Goal: Task Accomplishment & Management: Manage account settings

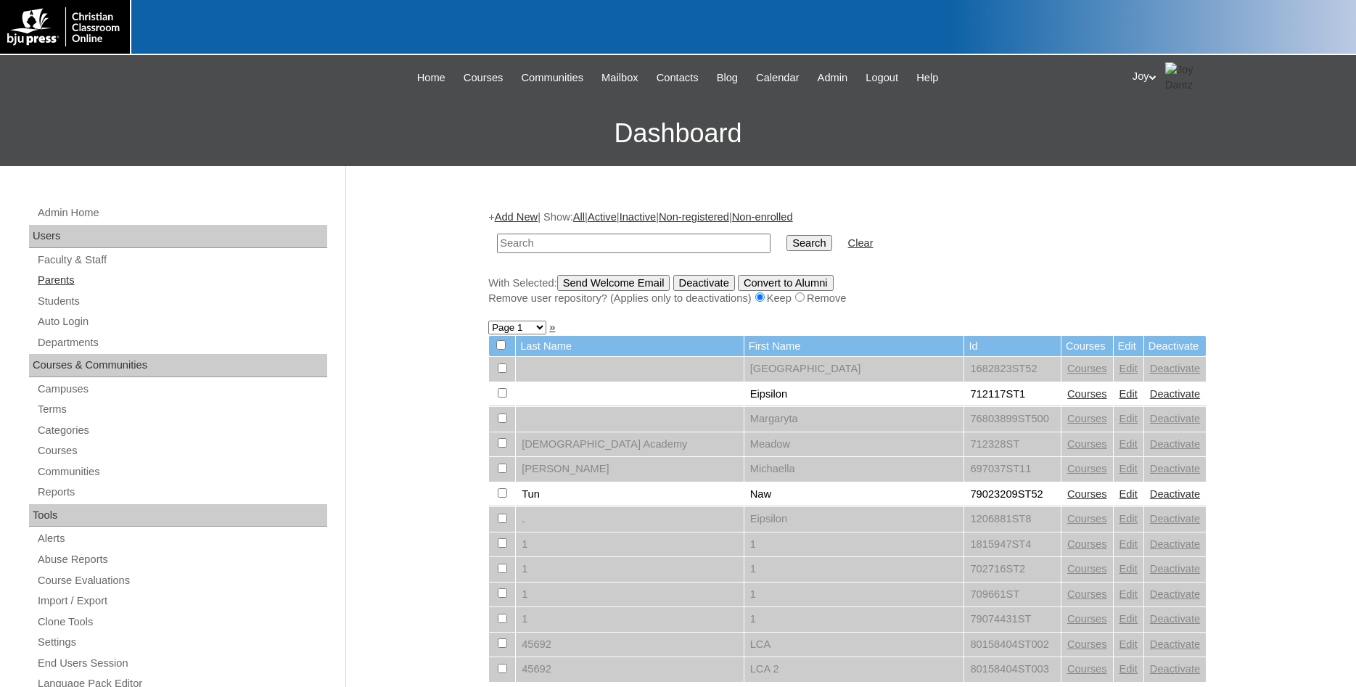
click at [98, 289] on link "Parents" at bounding box center [181, 280] width 291 height 18
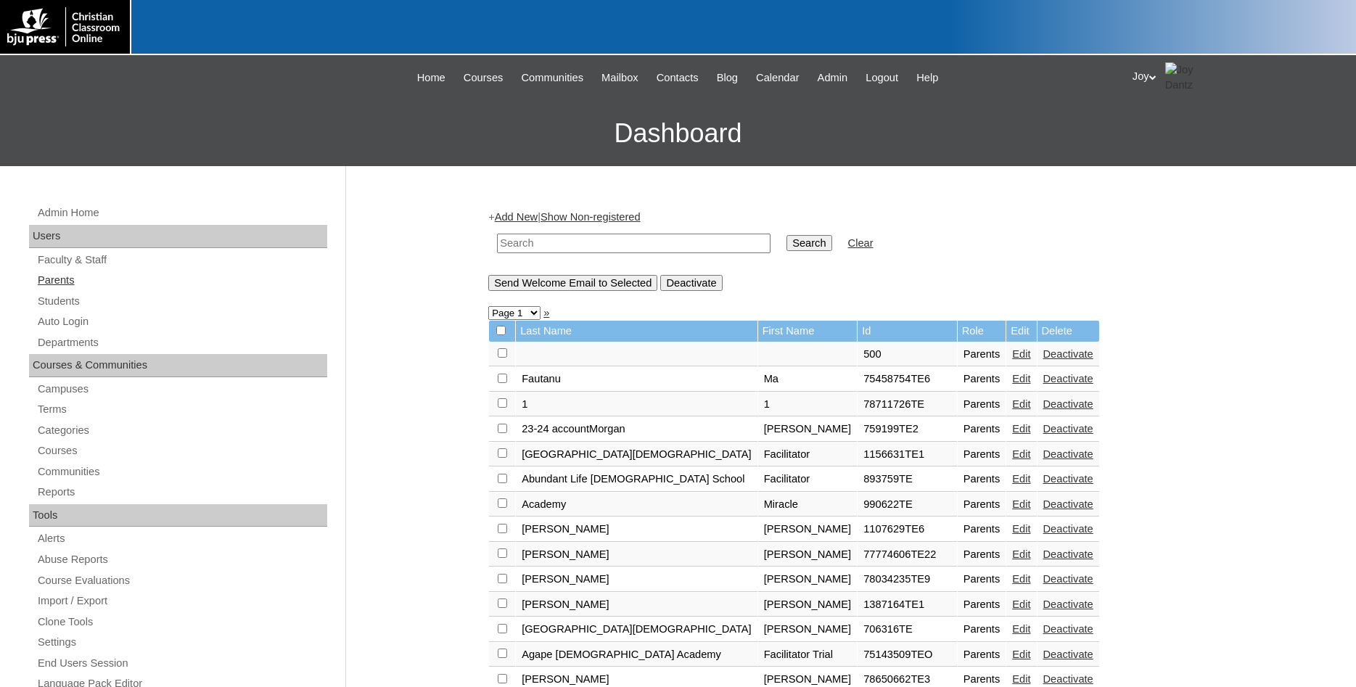
click at [67, 278] on link "Parents" at bounding box center [181, 280] width 291 height 18
click at [605, 244] on input "text" at bounding box center [634, 244] width 274 height 20
type input "696103"
click at [786, 235] on input "Search" at bounding box center [808, 243] width 45 height 16
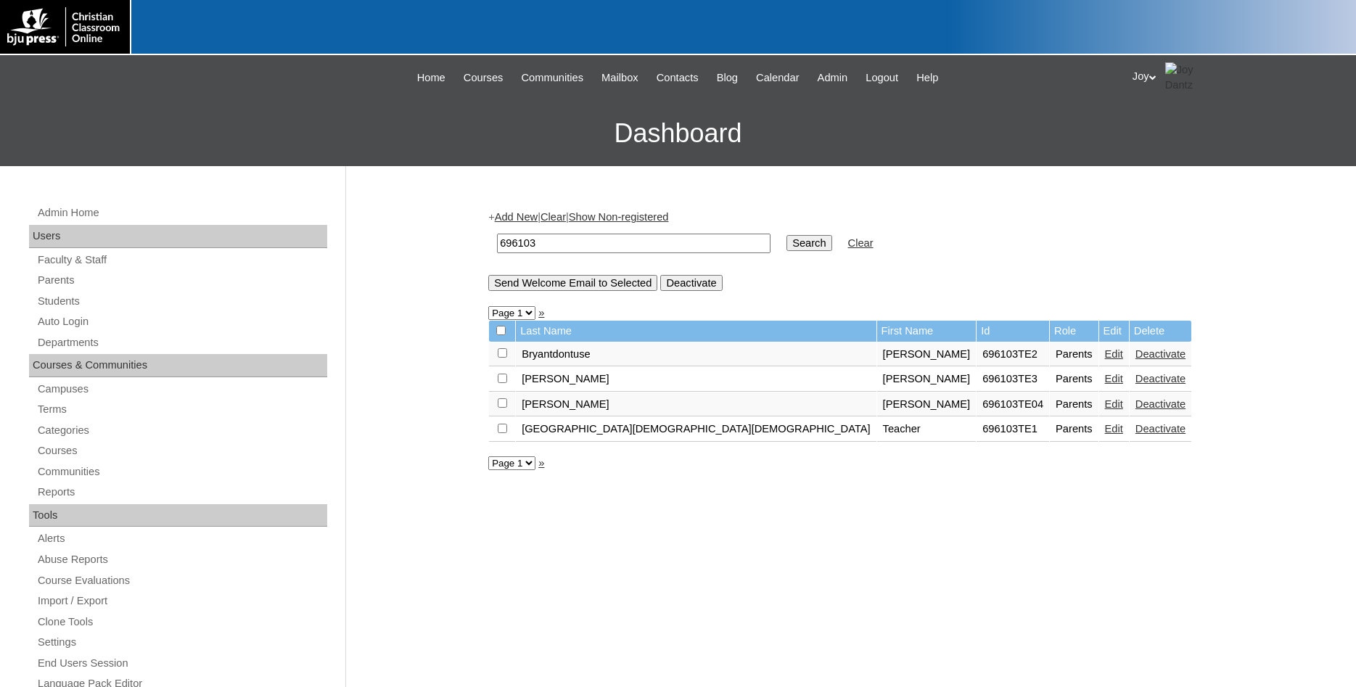
click at [1105, 435] on link "Edit" at bounding box center [1114, 429] width 18 height 12
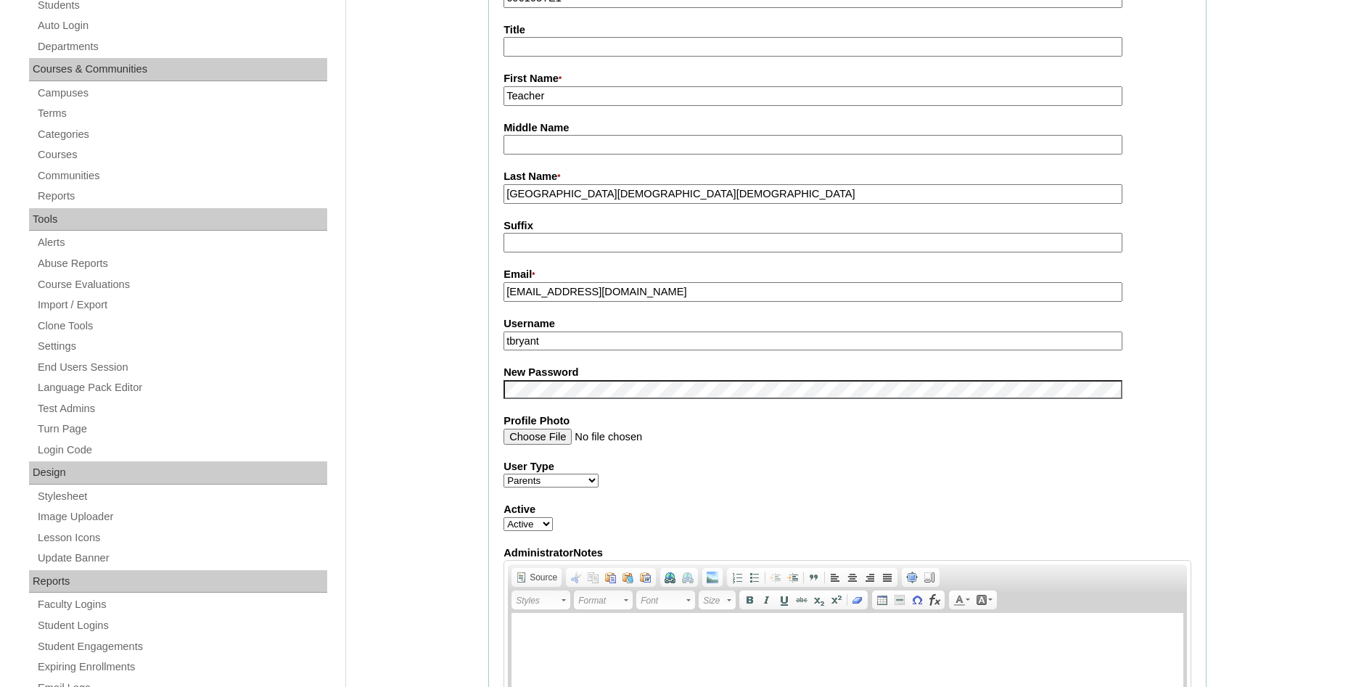
drag, startPoint x: 575, startPoint y: 347, endPoint x: -37, endPoint y: 221, distance: 625.2
click at [503, 332] on input "tbryant" at bounding box center [812, 342] width 619 height 20
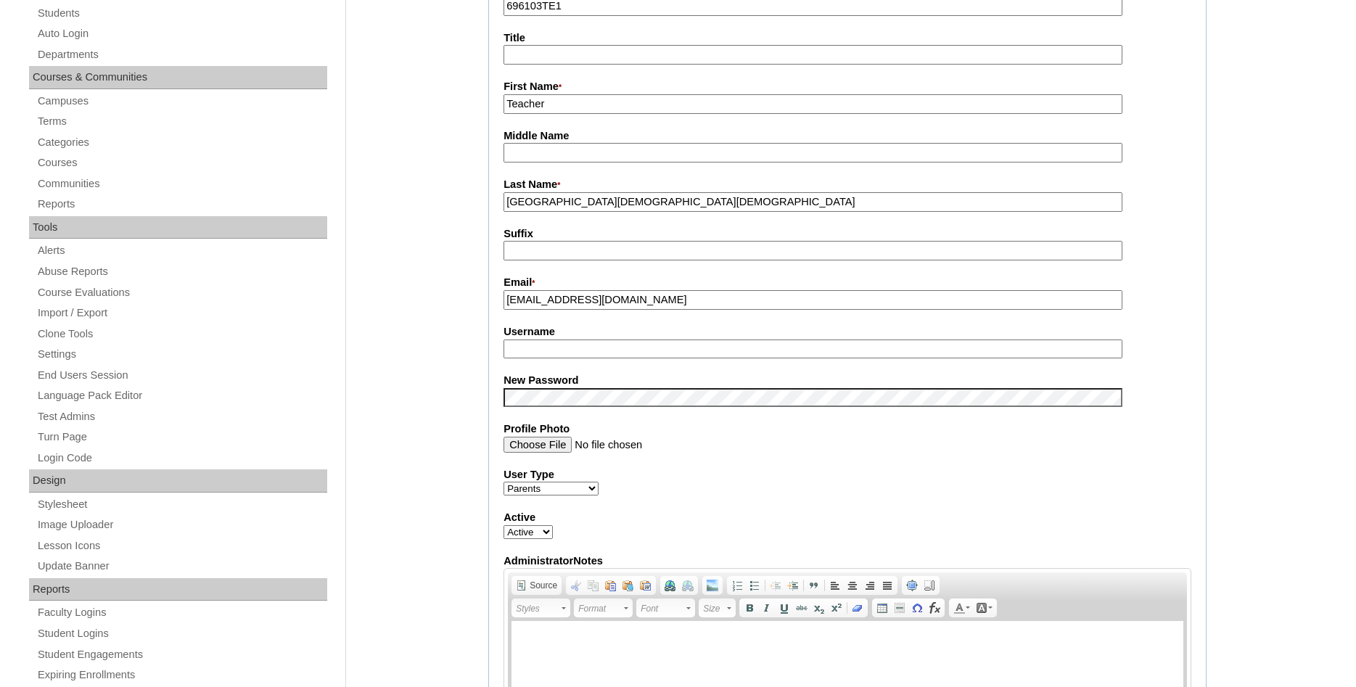
scroll to position [222, 0]
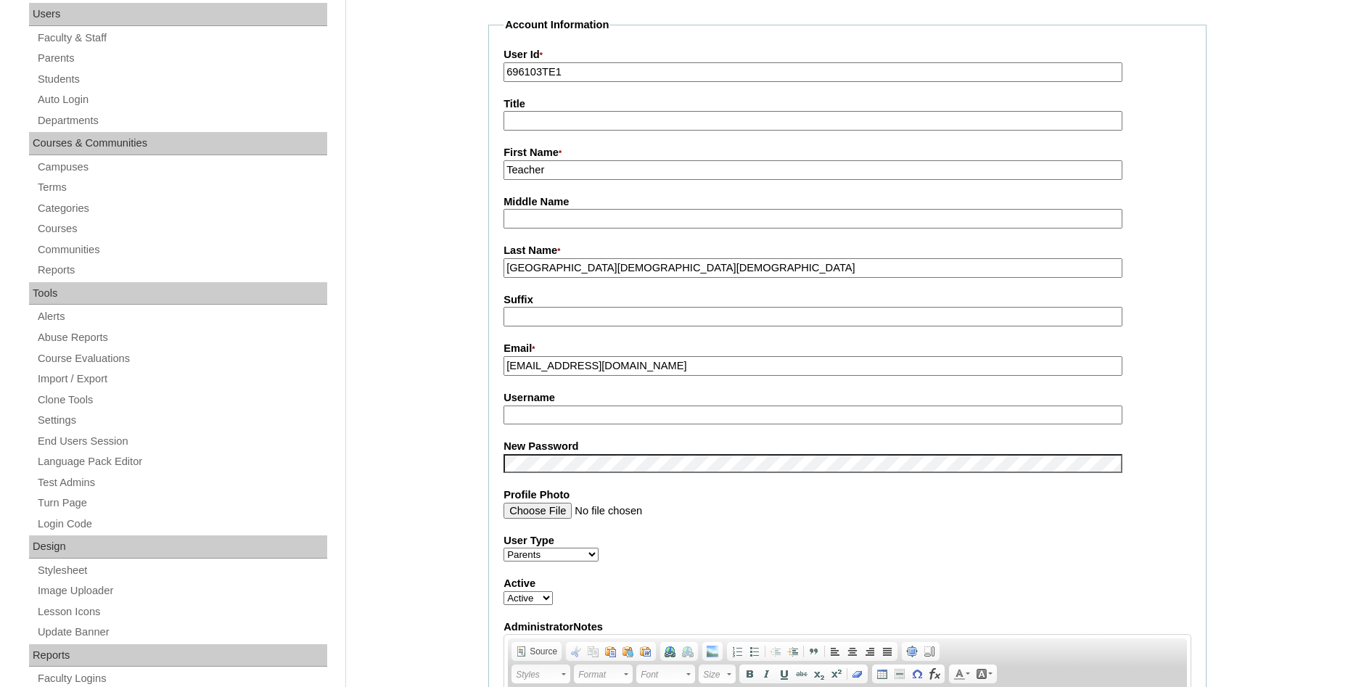
click at [567, 174] on input "Teacher" at bounding box center [812, 170] width 619 height 20
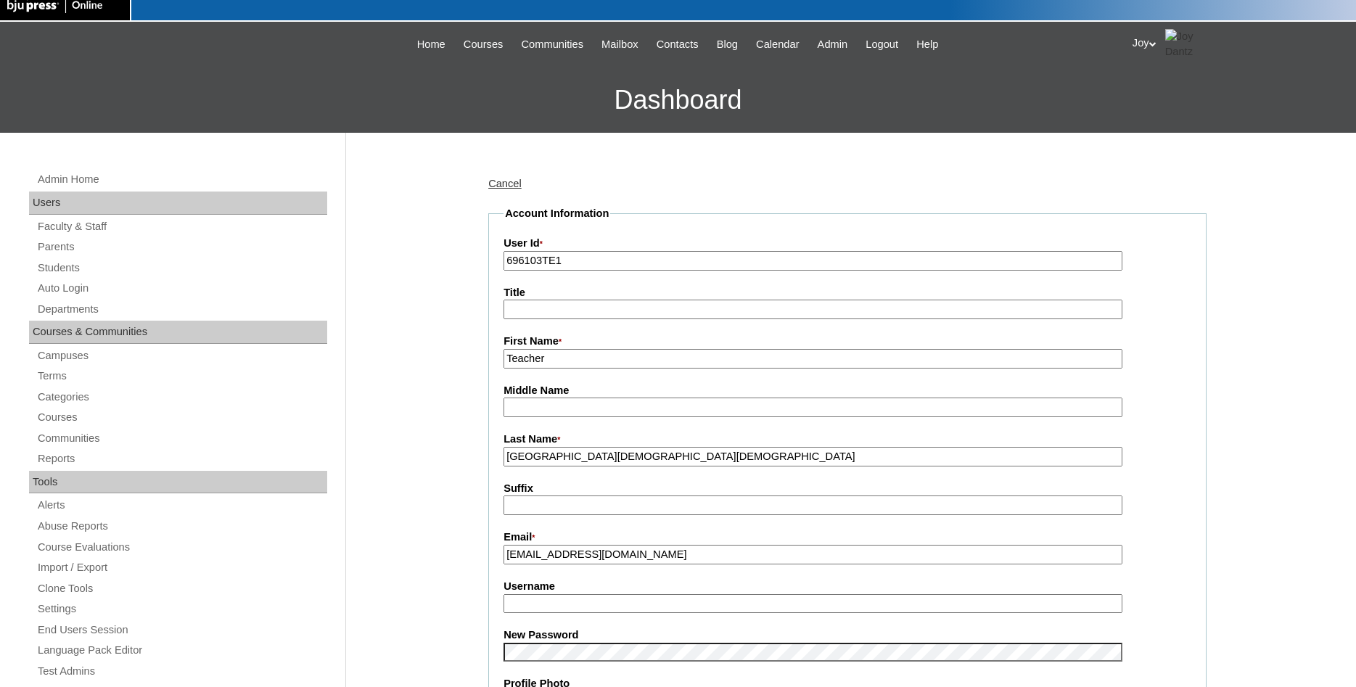
drag, startPoint x: 567, startPoint y: 174, endPoint x: -37, endPoint y: -62, distance: 648.0
click at [503, 349] on input "Teacher" at bounding box center [812, 359] width 619 height 20
type input "[PERSON_NAME]"
drag, startPoint x: 741, startPoint y: 457, endPoint x: -37, endPoint y: 363, distance: 784.1
click at [503, 447] on input "South Aiken Baptist Christian School" at bounding box center [812, 457] width 619 height 20
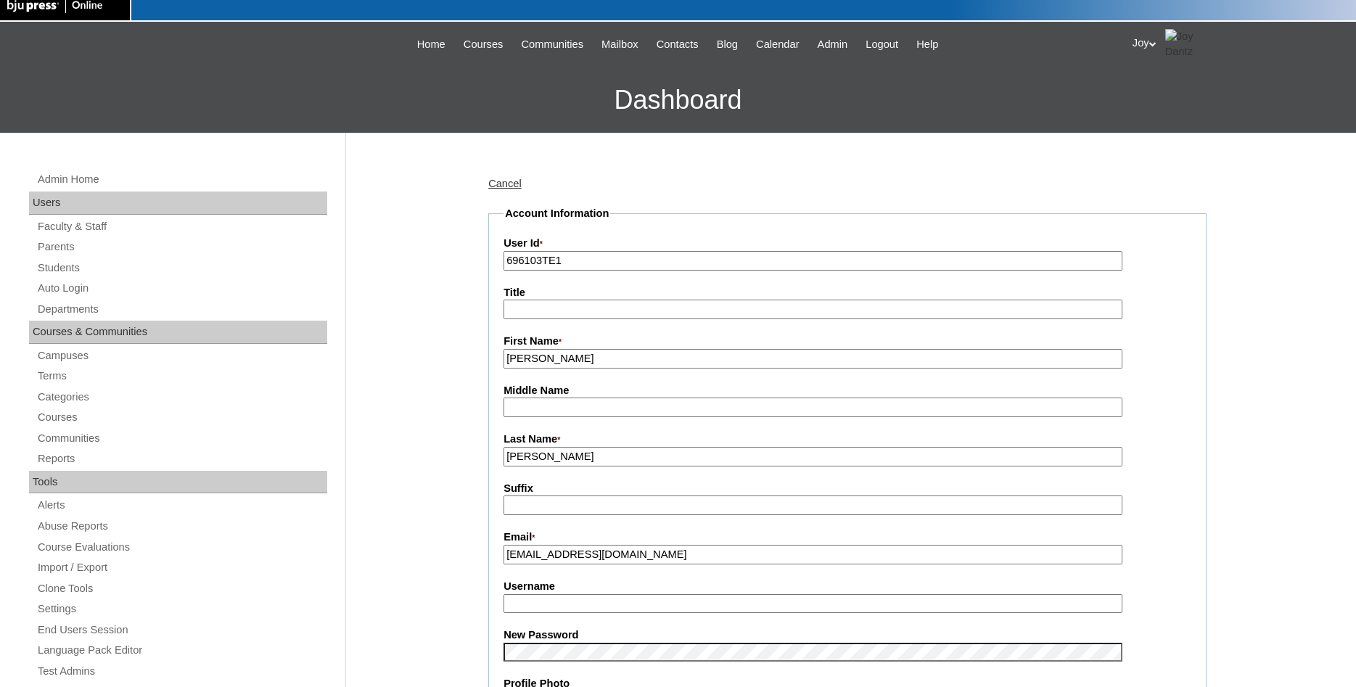
type input "[PERSON_NAME]"
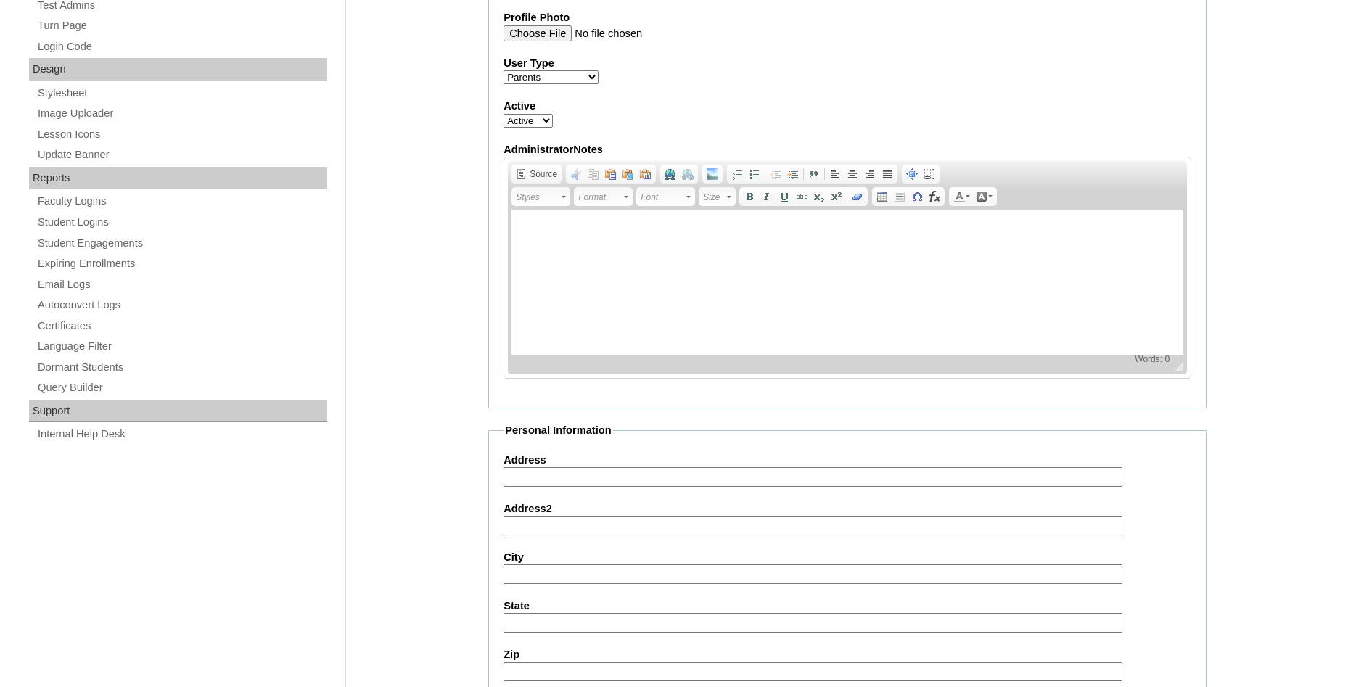
scroll to position [1227, 0]
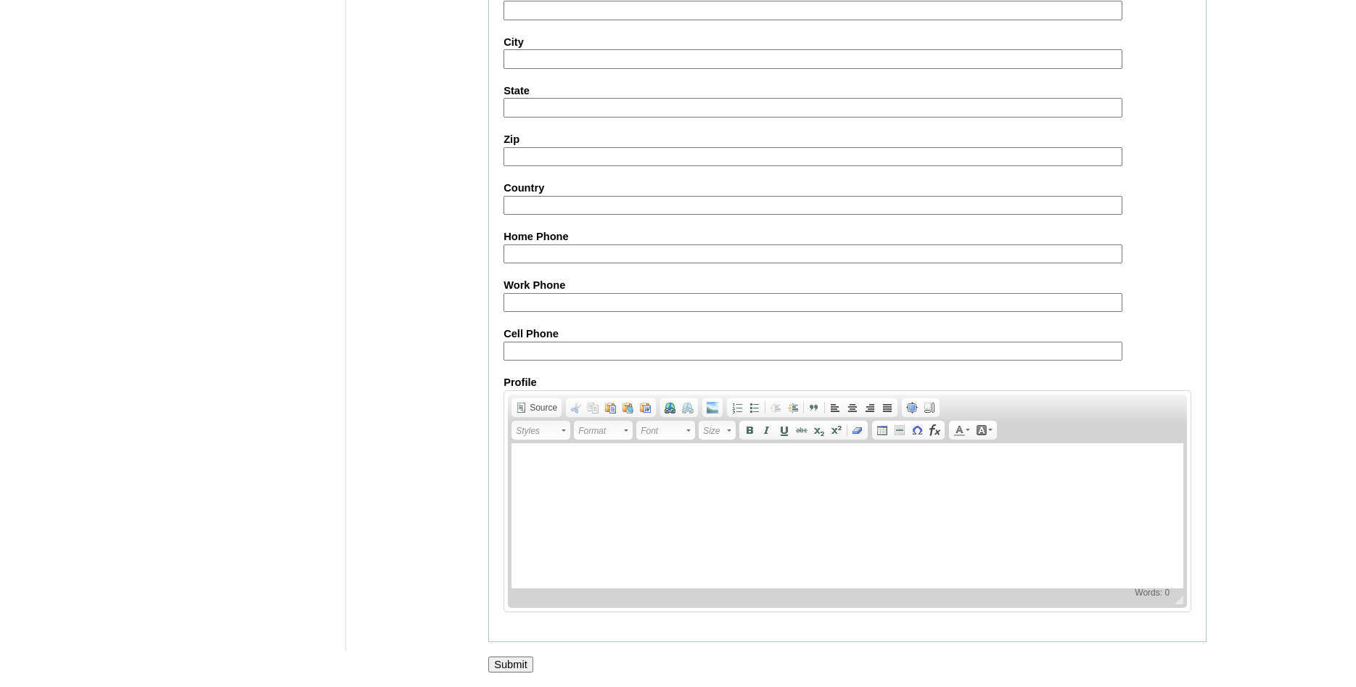
click at [523, 661] on input "Submit" at bounding box center [510, 665] width 45 height 16
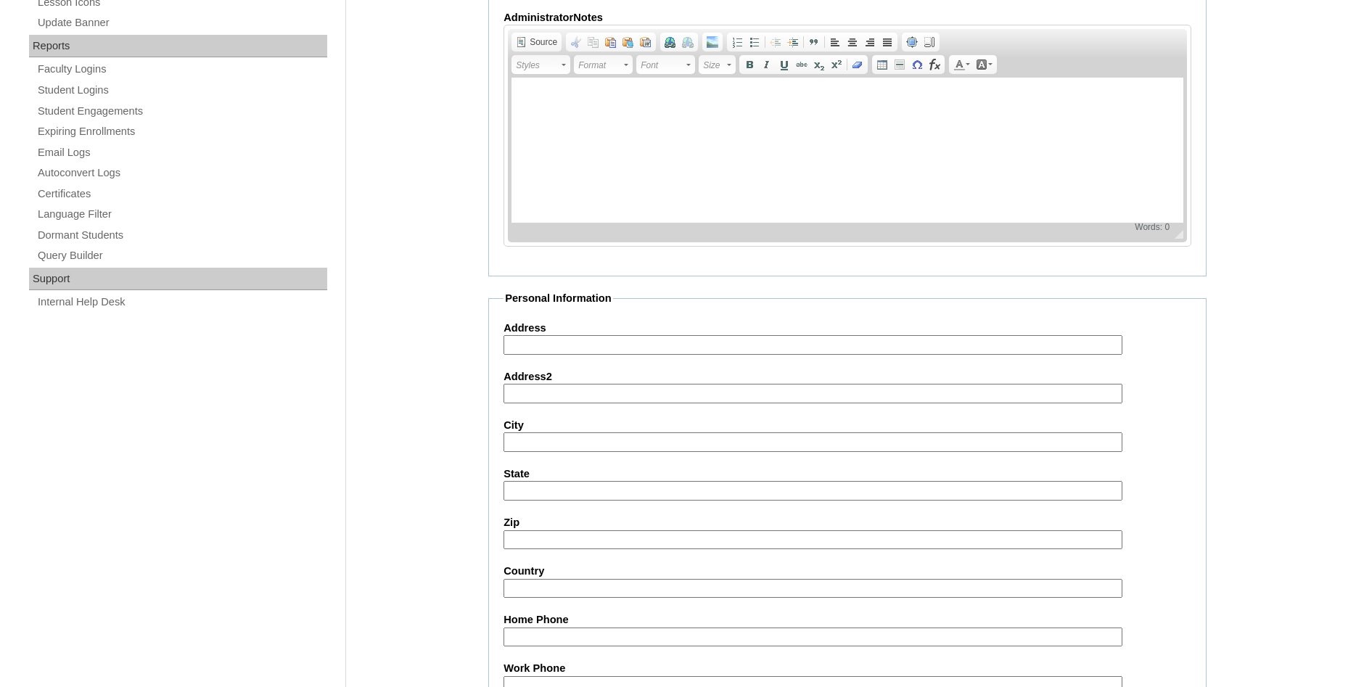
scroll to position [931, 0]
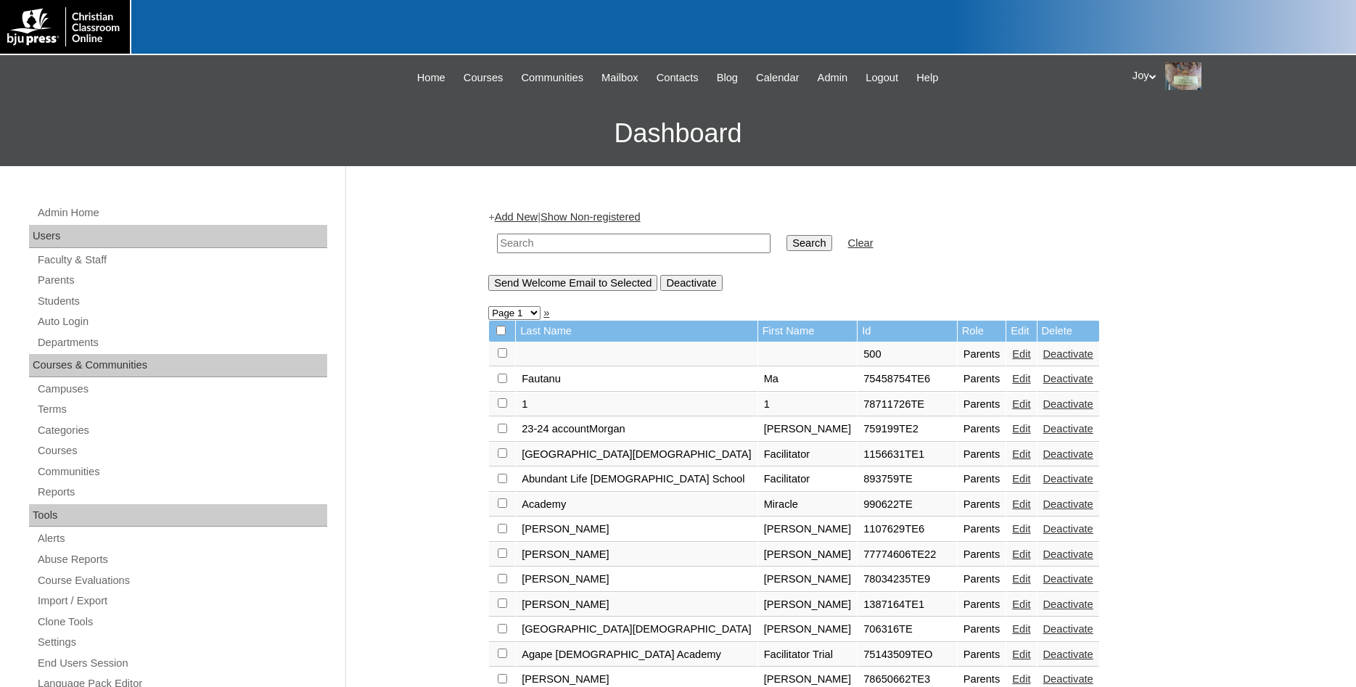
click at [583, 244] on input "text" at bounding box center [634, 244] width 274 height 20
type input "696103"
click at [787, 236] on input "Search" at bounding box center [808, 243] width 45 height 16
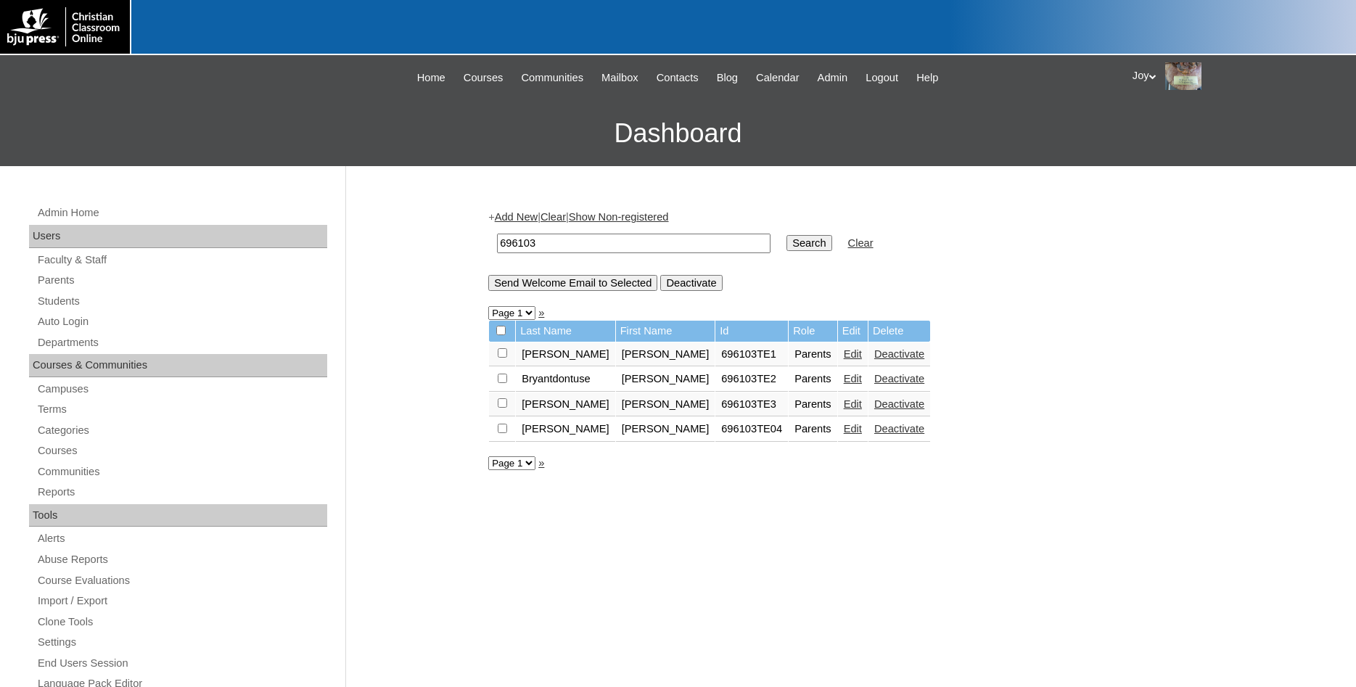
click at [844, 385] on link "Edit" at bounding box center [853, 379] width 18 height 12
click at [501, 358] on input "checkbox" at bounding box center [502, 352] width 9 height 9
checkbox input "true"
click at [553, 285] on input "Send Welcome Email to Selected" at bounding box center [572, 283] width 169 height 16
